Goal: Task Accomplishment & Management: Manage account settings

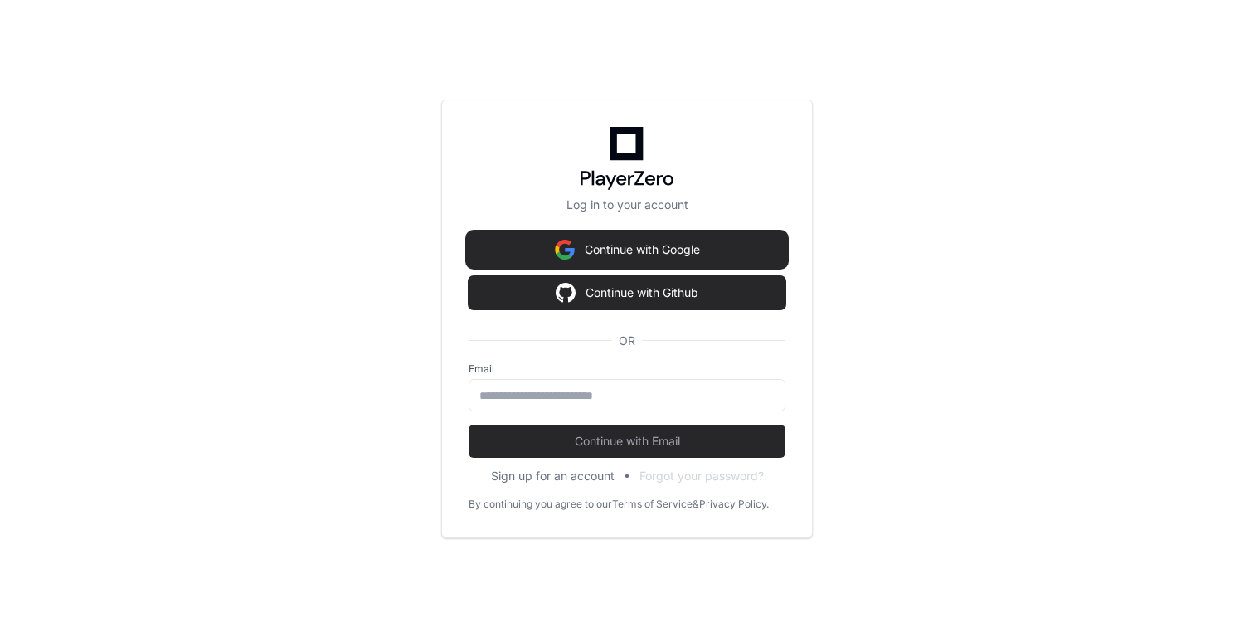
click at [681, 254] on button "Continue with Google" at bounding box center [627, 249] width 317 height 33
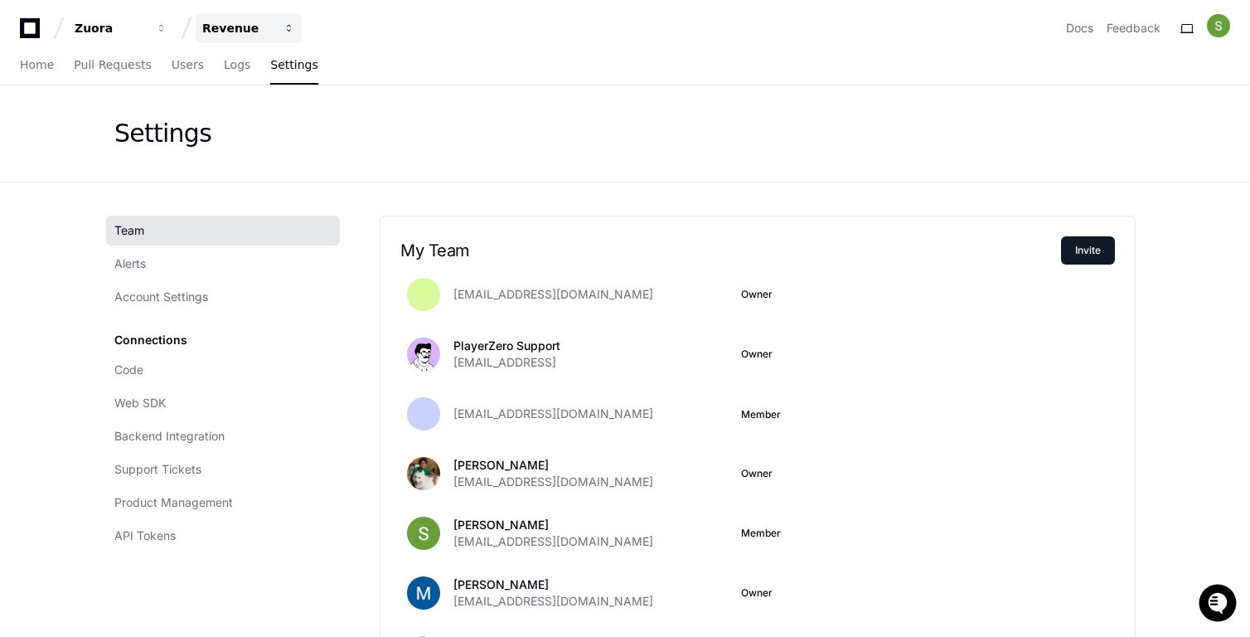
click at [168, 22] on span "button" at bounding box center [162, 28] width 12 height 12
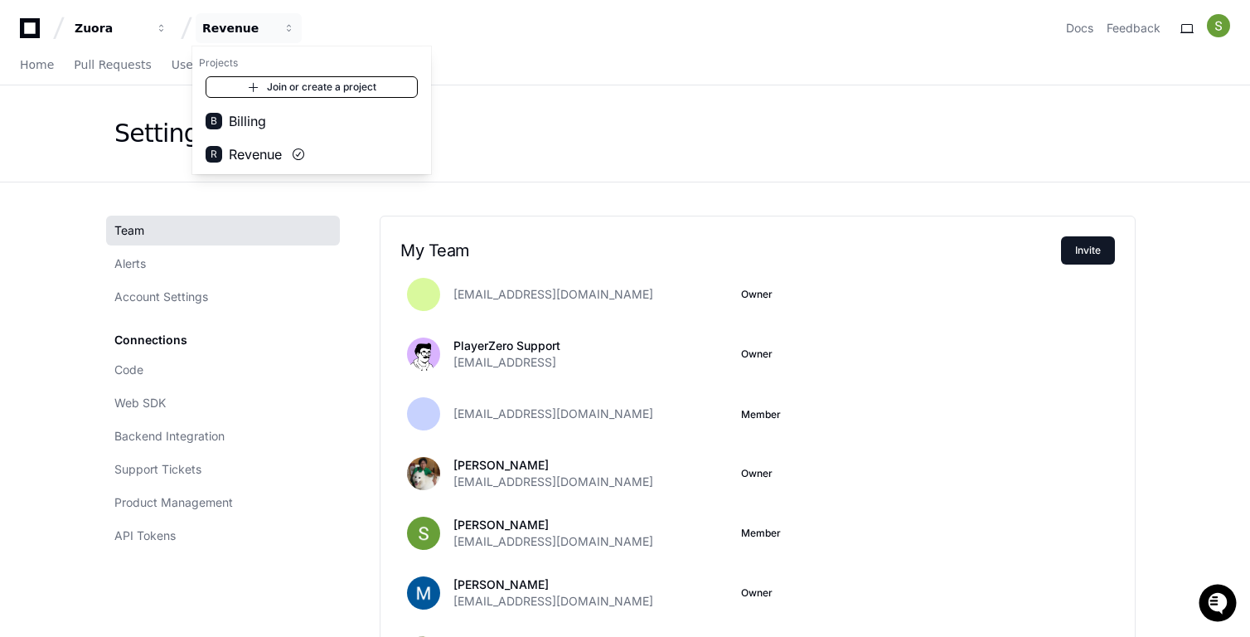
click at [346, 87] on link "Join or create a project" at bounding box center [312, 87] width 212 height 22
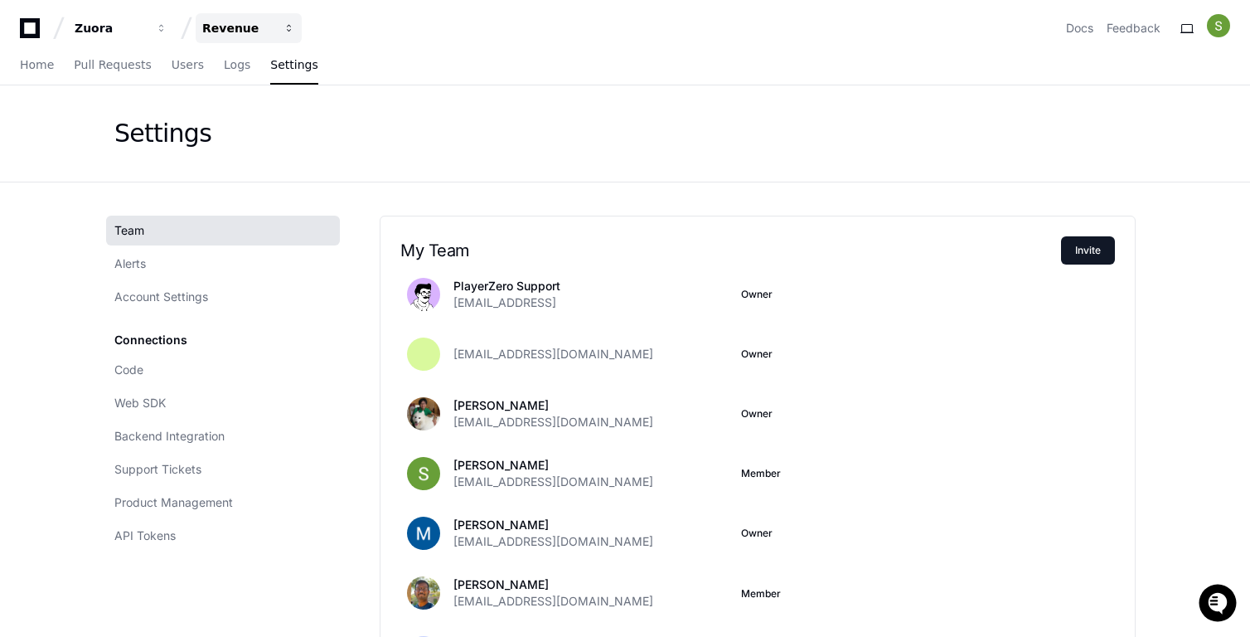
click at [168, 28] on span "button" at bounding box center [162, 28] width 12 height 12
